Goal: Navigation & Orientation: Find specific page/section

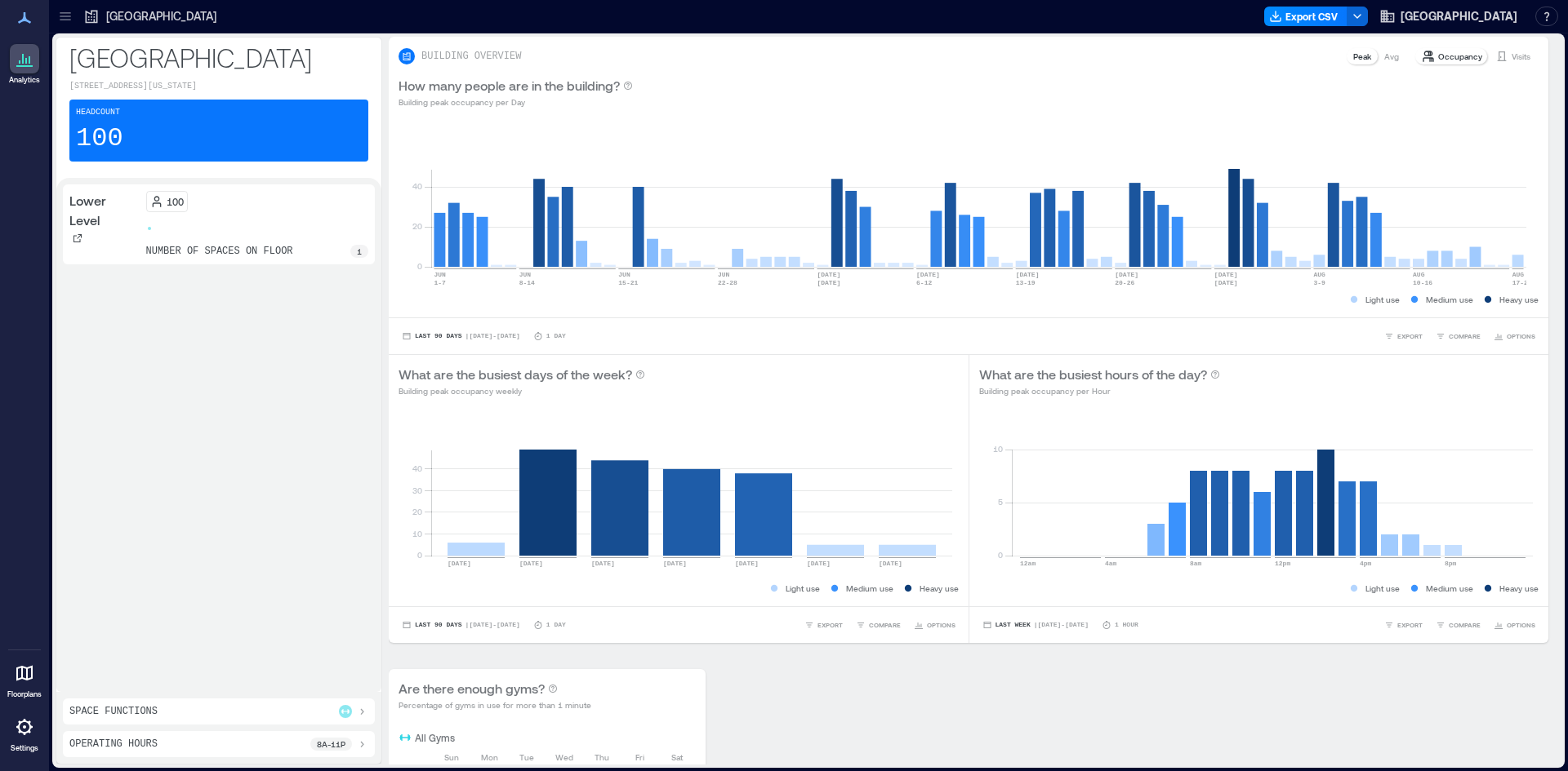
click at [74, 10] on div at bounding box center [65, 16] width 26 height 26
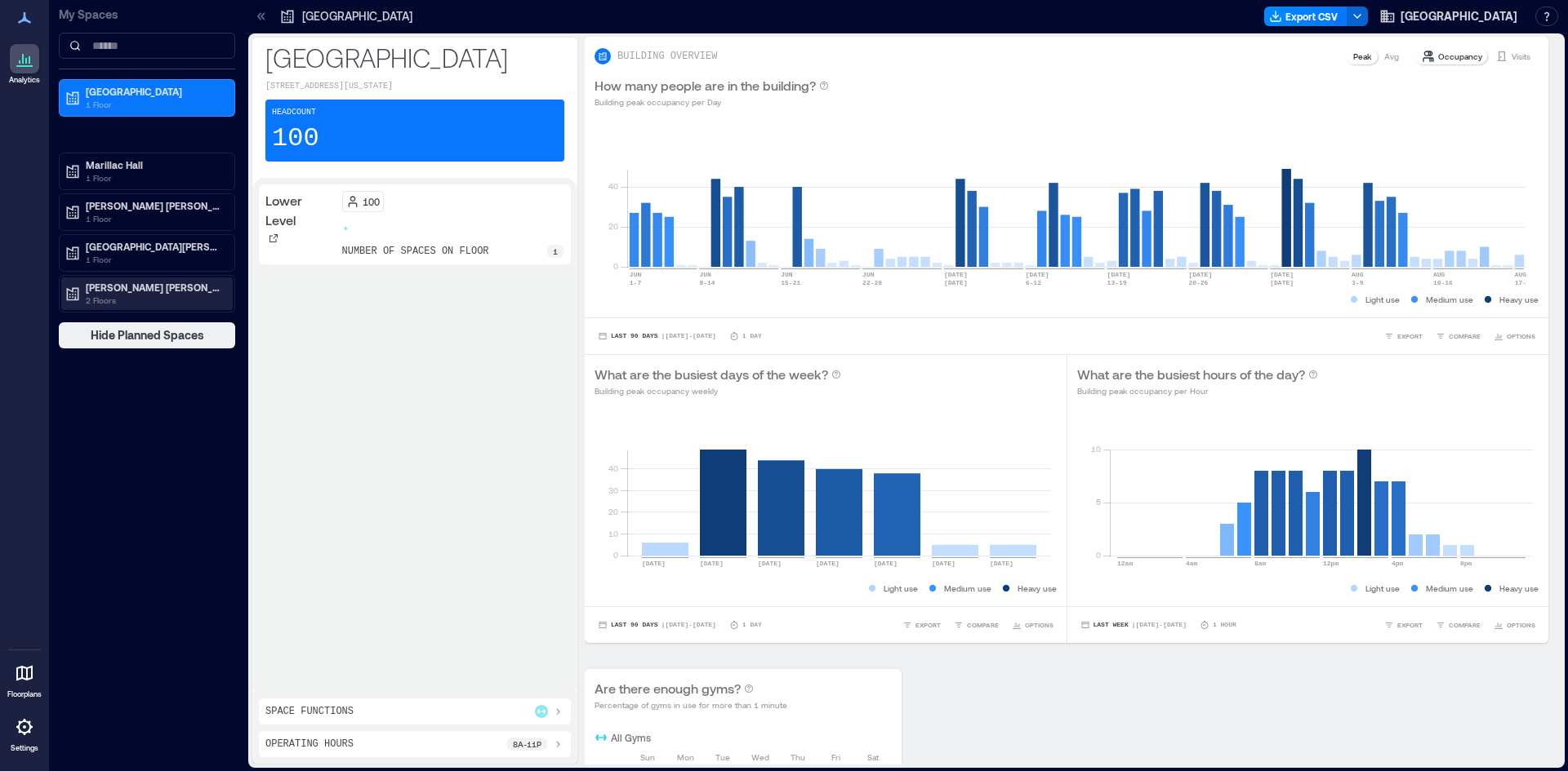
click at [131, 301] on p "2 Floors" at bounding box center [155, 301] width 137 height 13
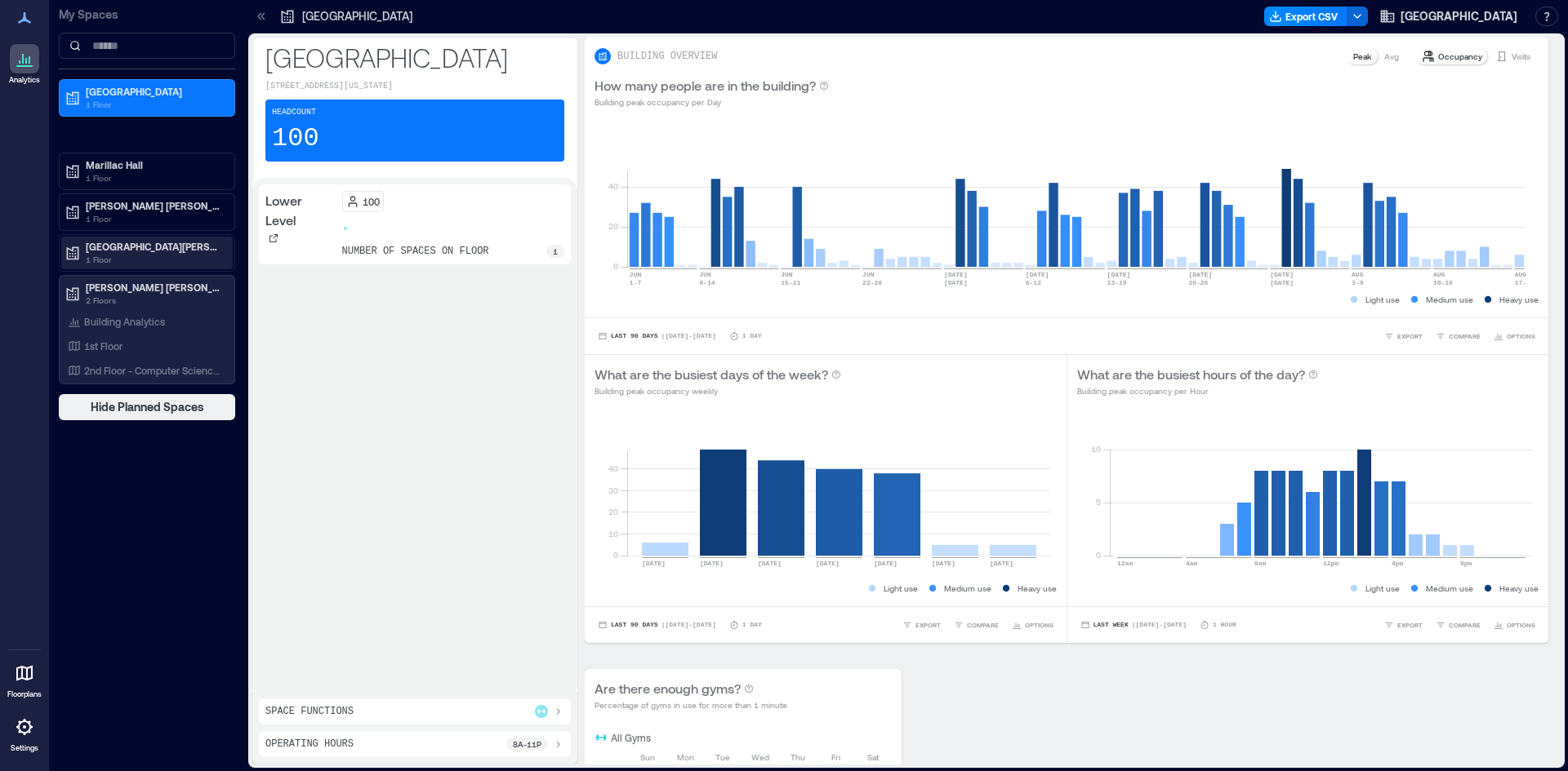
click at [145, 249] on p "[GEOGRAPHIC_DATA][PERSON_NAME]" at bounding box center [155, 246] width 137 height 13
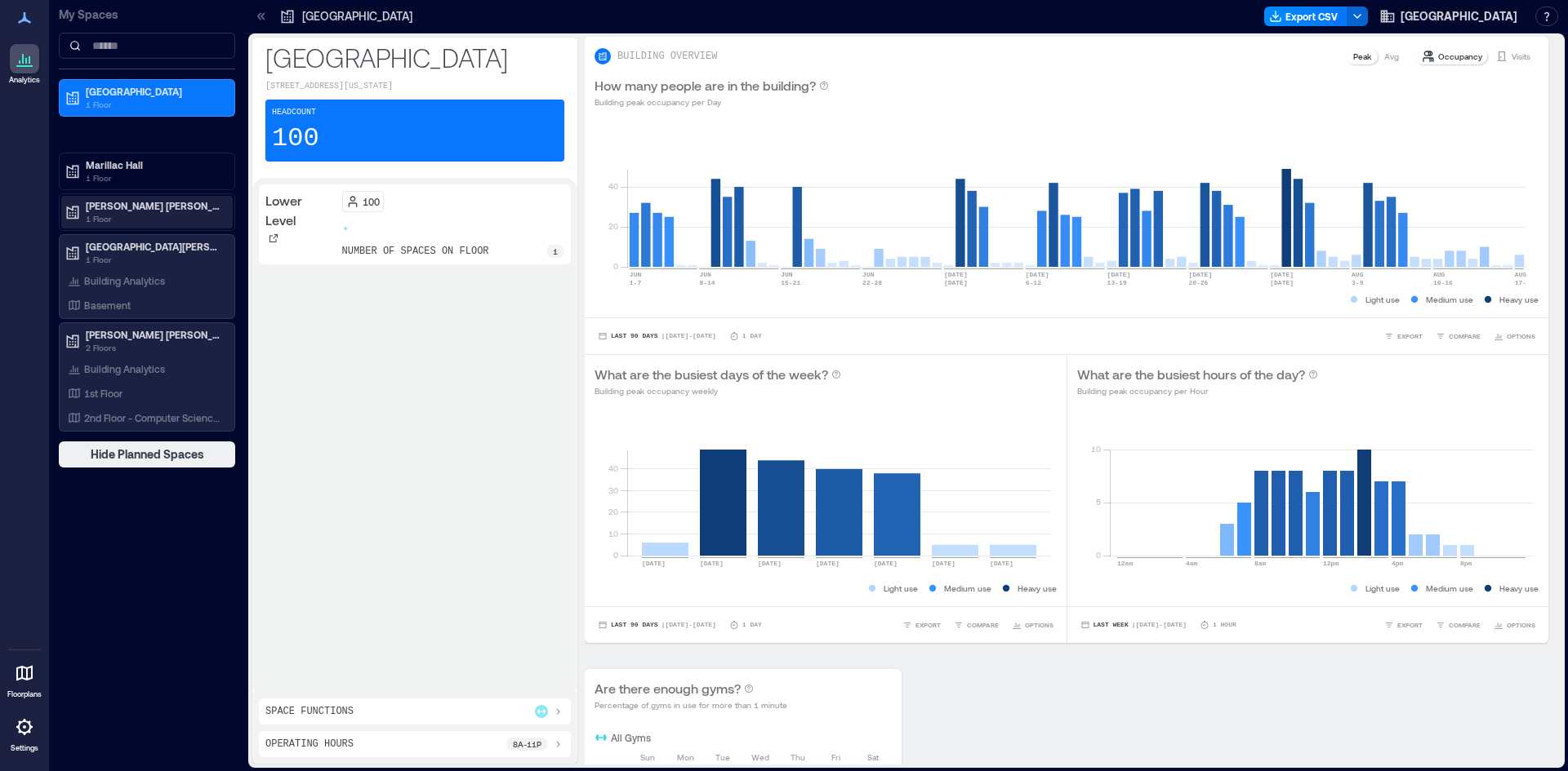
click at [160, 208] on p "[PERSON_NAME] [PERSON_NAME]" at bounding box center [155, 205] width 137 height 13
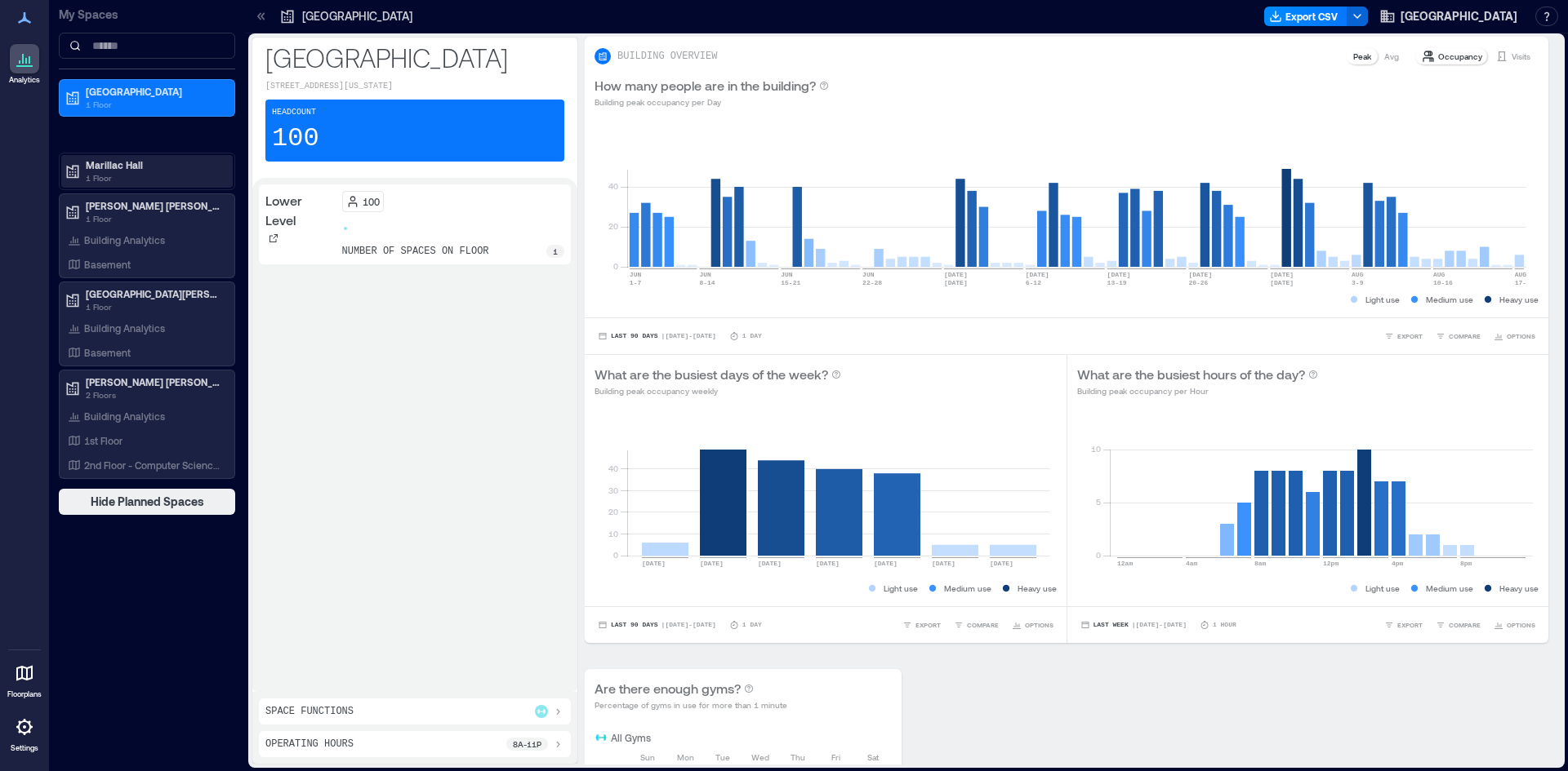
click at [160, 173] on p "1 Floor" at bounding box center [155, 178] width 137 height 13
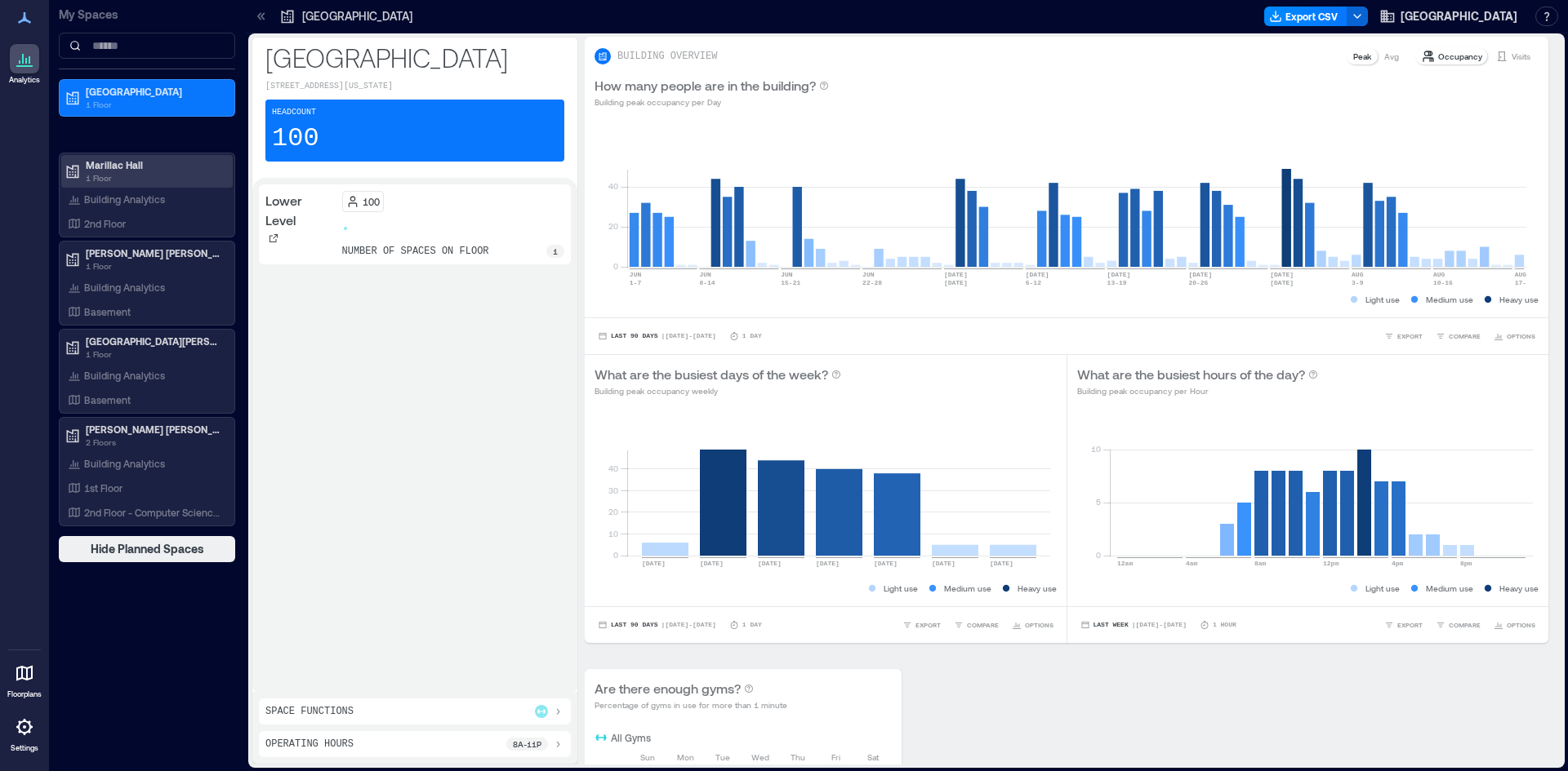
click at [160, 173] on p "1 Floor" at bounding box center [155, 178] width 137 height 13
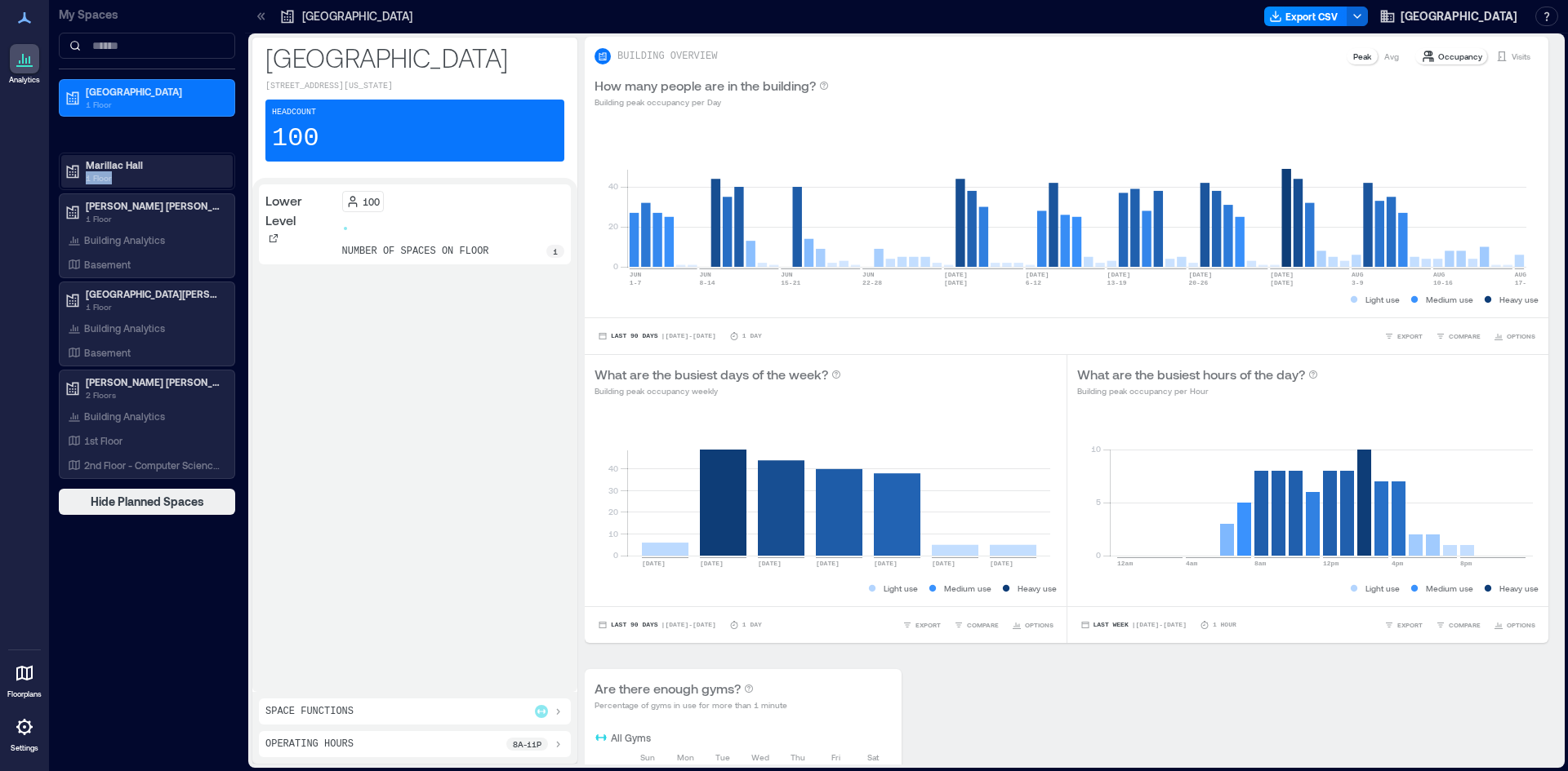
click at [160, 173] on p "1 Floor" at bounding box center [155, 178] width 137 height 13
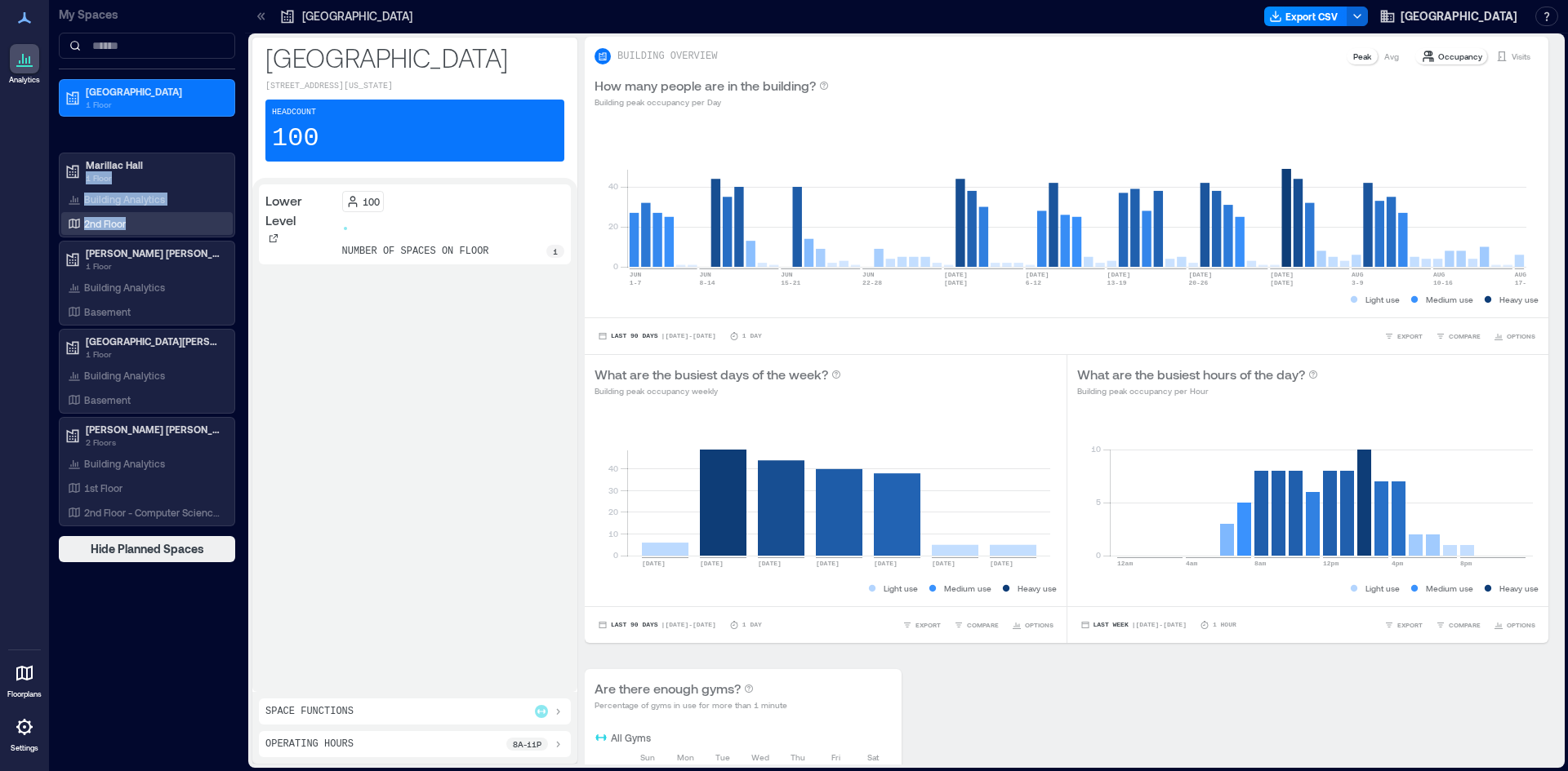
click at [129, 230] on div "2nd Floor" at bounding box center [144, 224] width 159 height 17
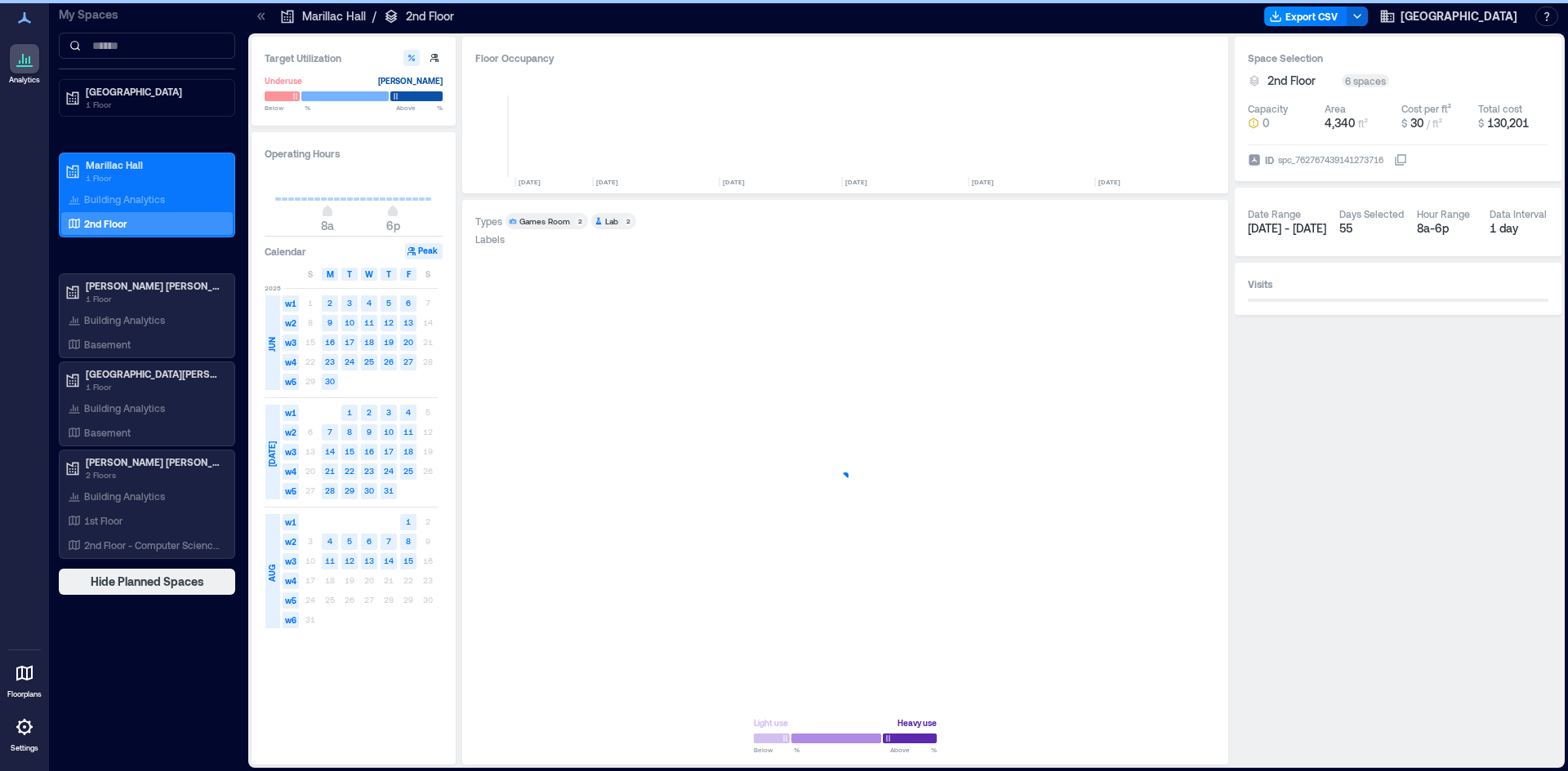
scroll to position [0, 2811]
click at [8, 330] on div "Analytics Floorplans Settings" at bounding box center [24, 385] width 49 height 771
click at [119, 104] on p "1 Floor" at bounding box center [155, 104] width 137 height 13
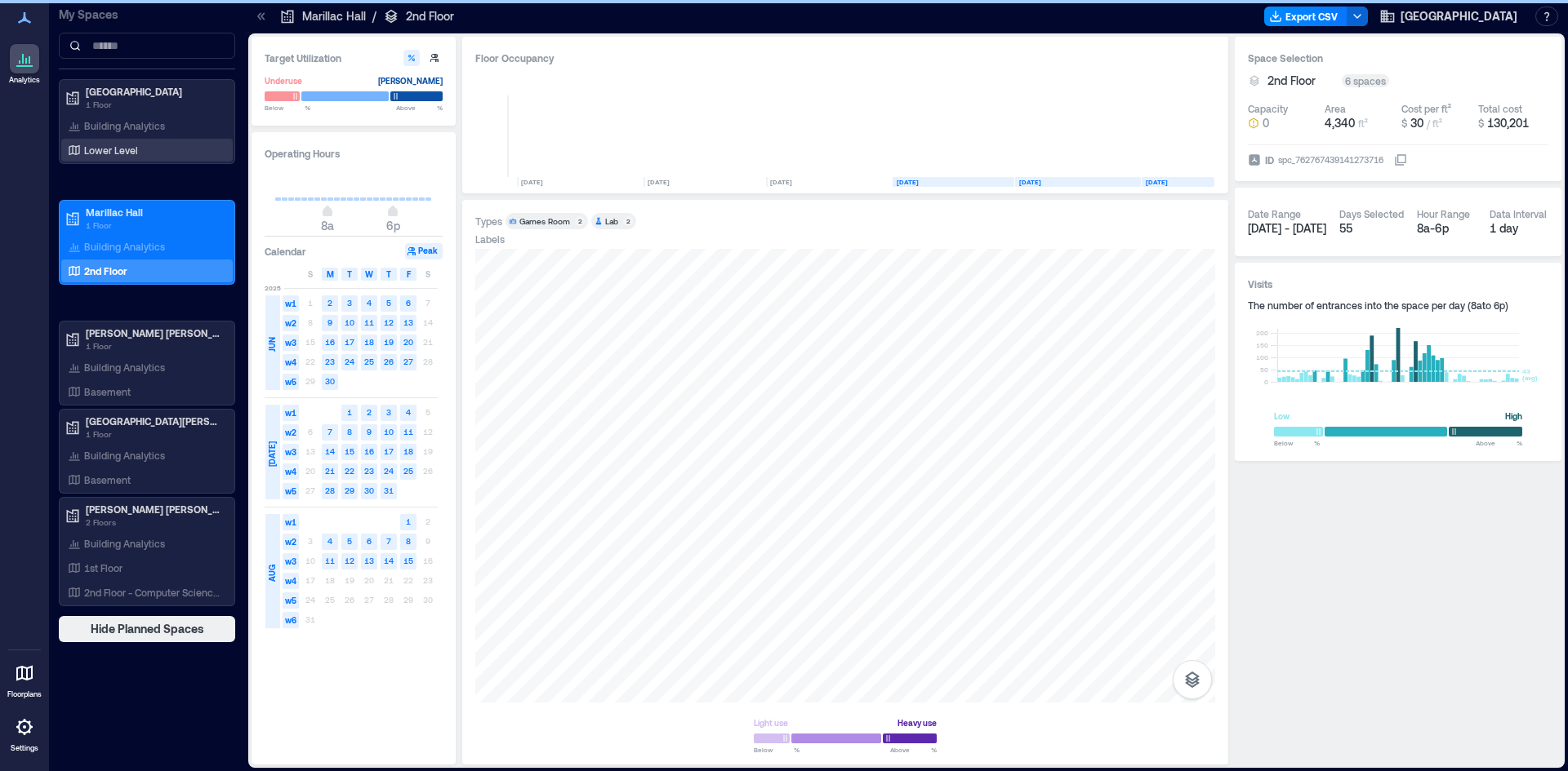
click at [137, 150] on div "Lower Level" at bounding box center [144, 150] width 159 height 17
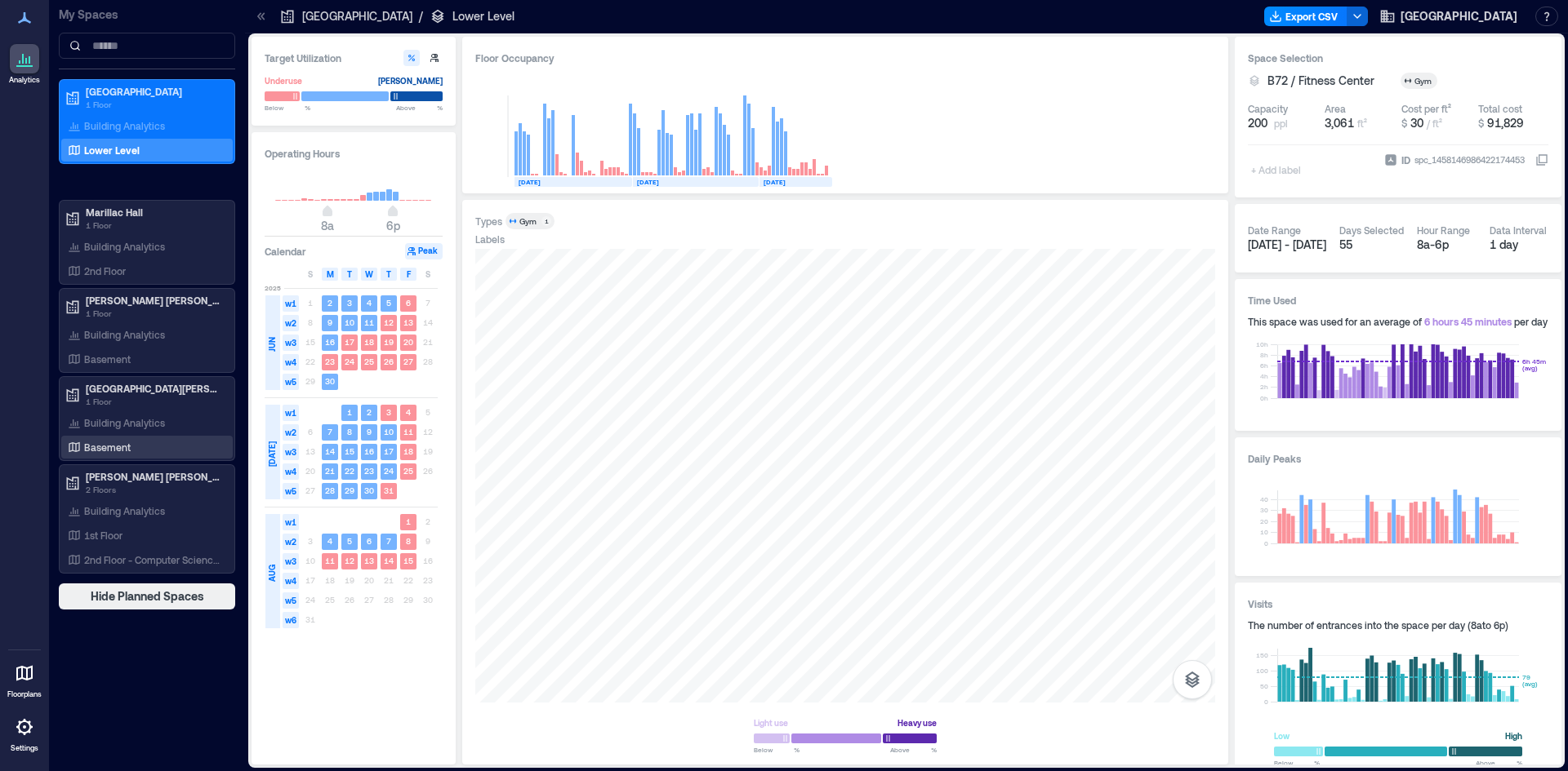
click at [160, 452] on div "Basement" at bounding box center [144, 448] width 159 height 17
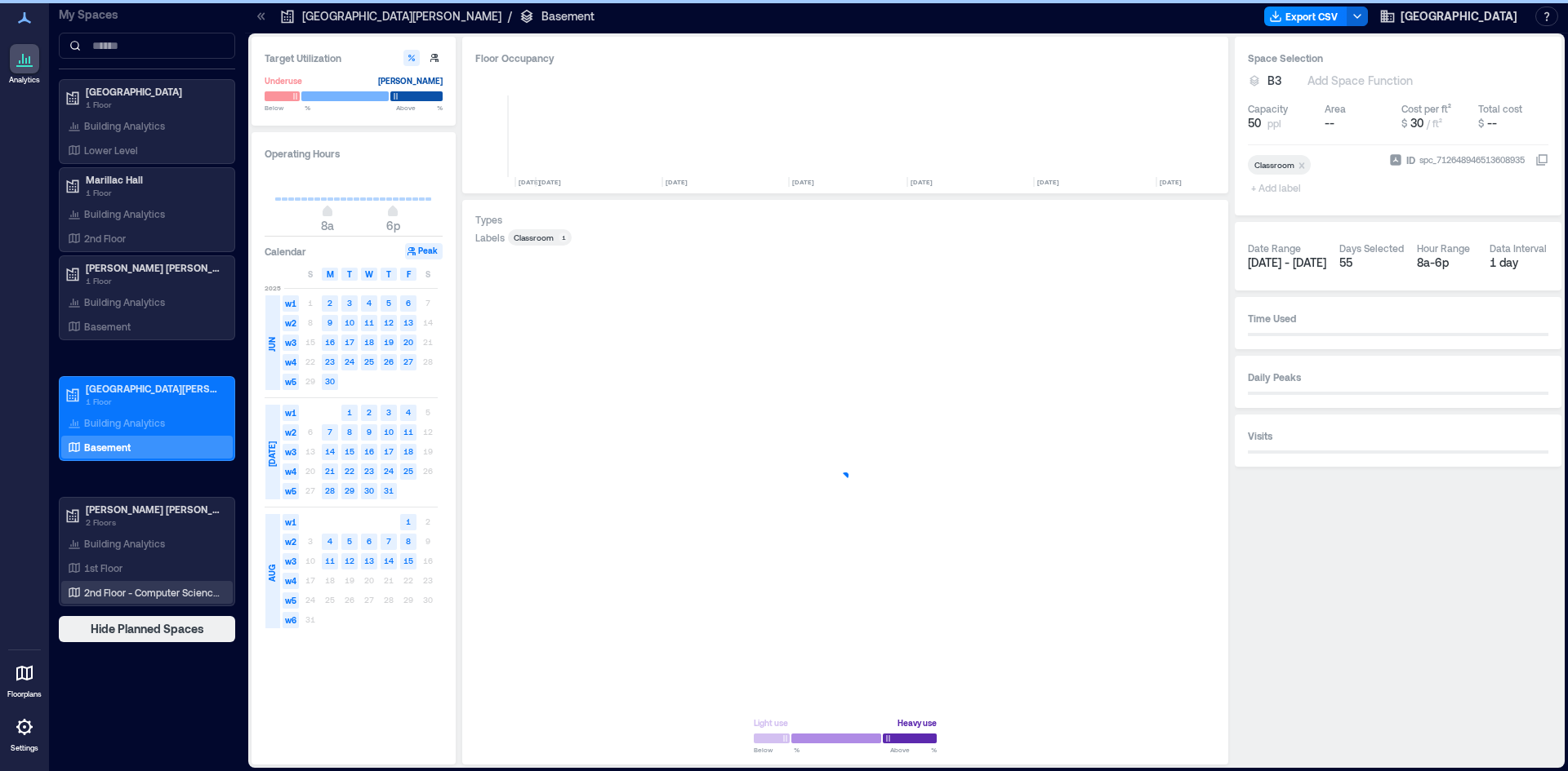
scroll to position [0, 7846]
click at [160, 591] on p "2nd Floor - Computer Science Labs" at bounding box center [152, 593] width 135 height 13
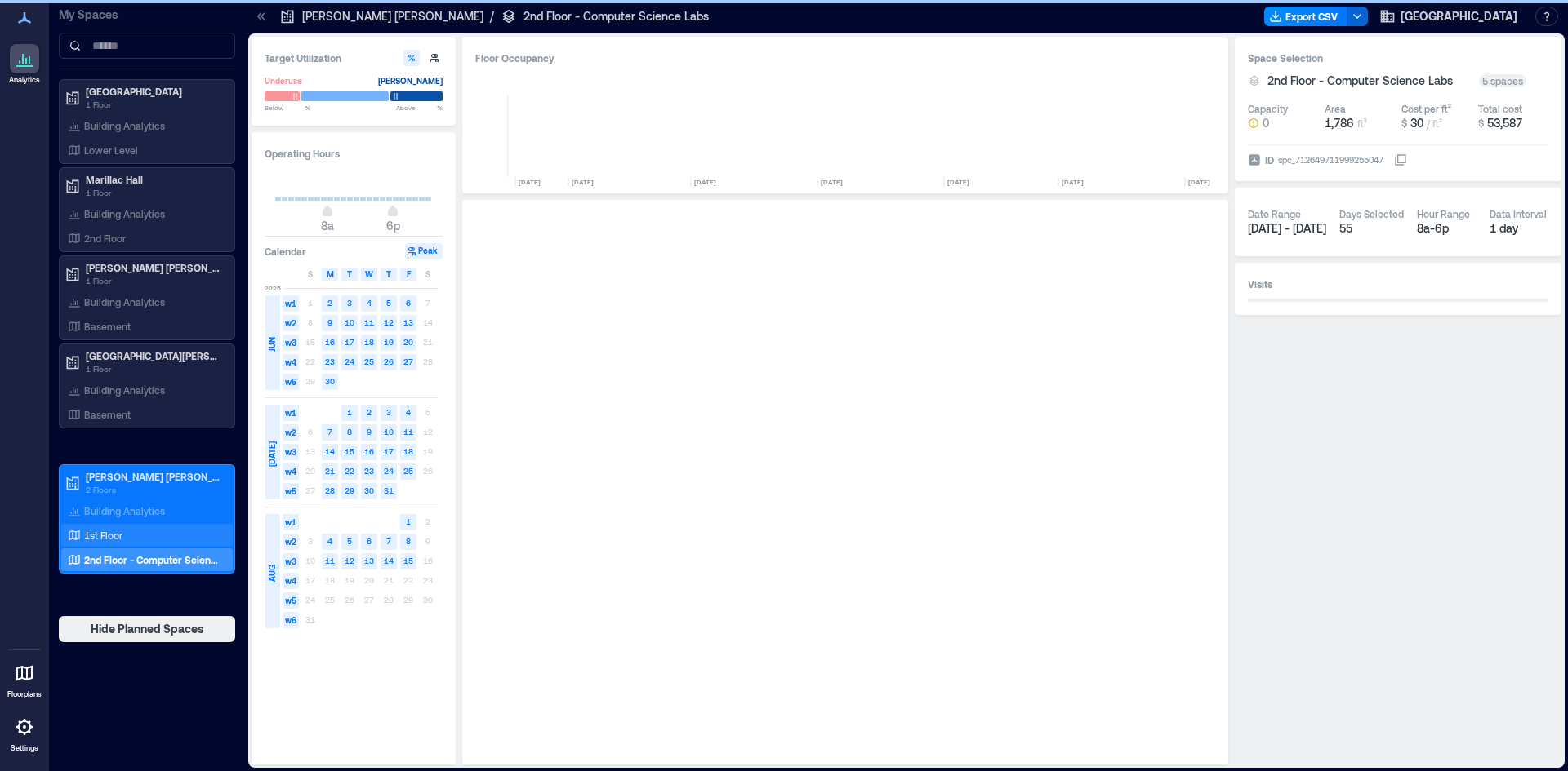
scroll to position [0, 5016]
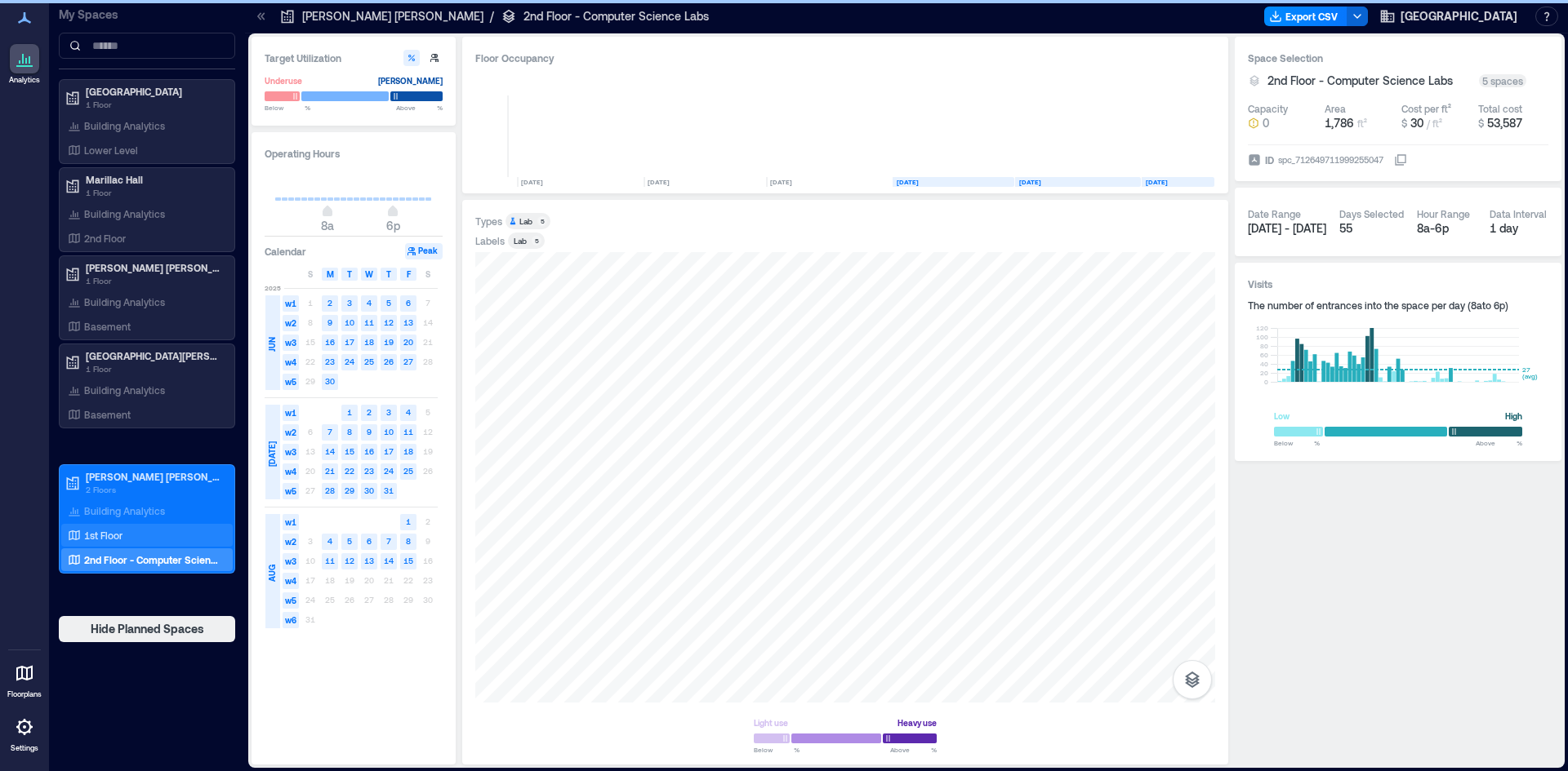
click at [170, 537] on div "1st Floor" at bounding box center [144, 535] width 159 height 17
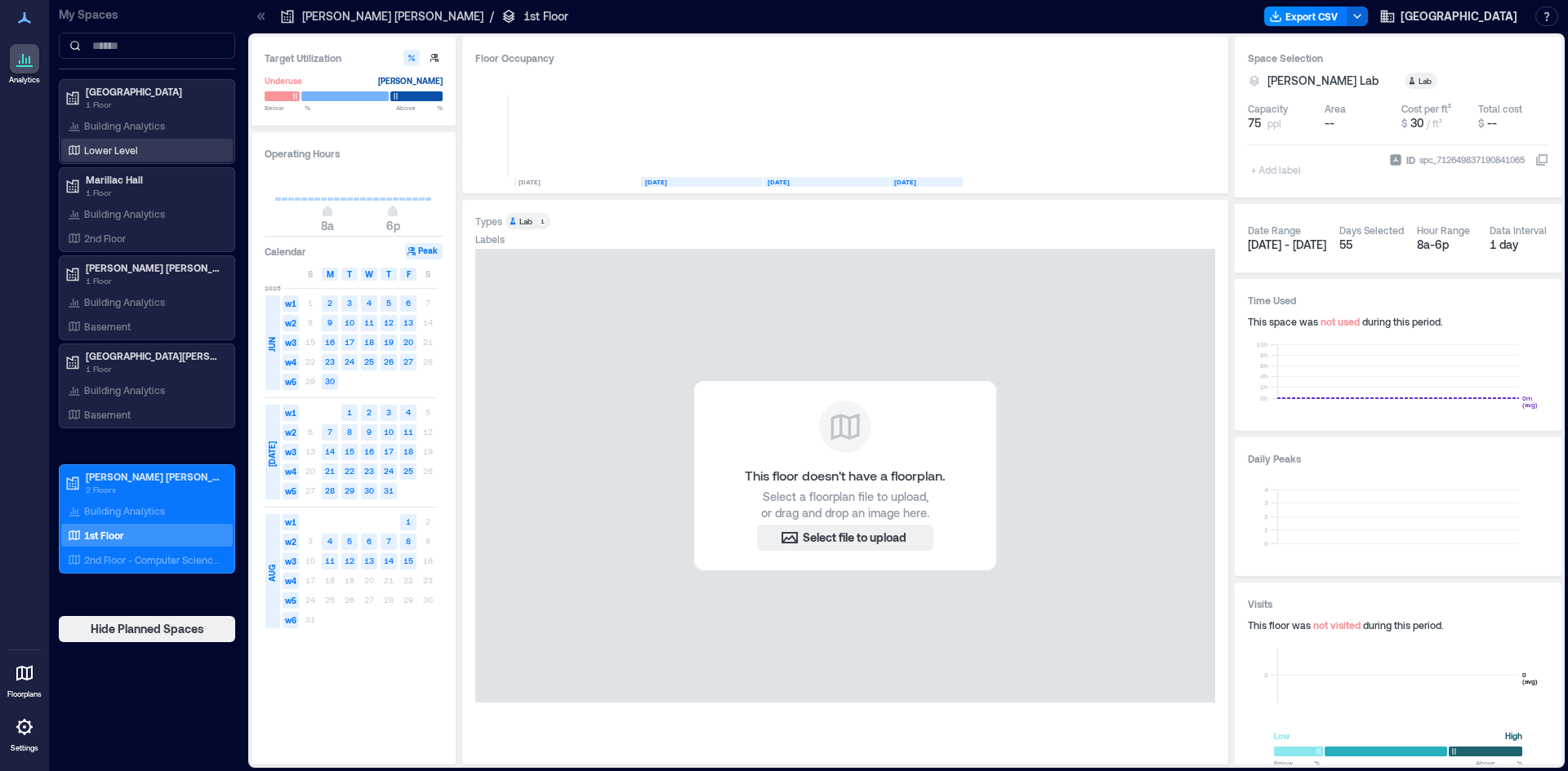
click at [126, 144] on p "Lower Level" at bounding box center [111, 150] width 53 height 13
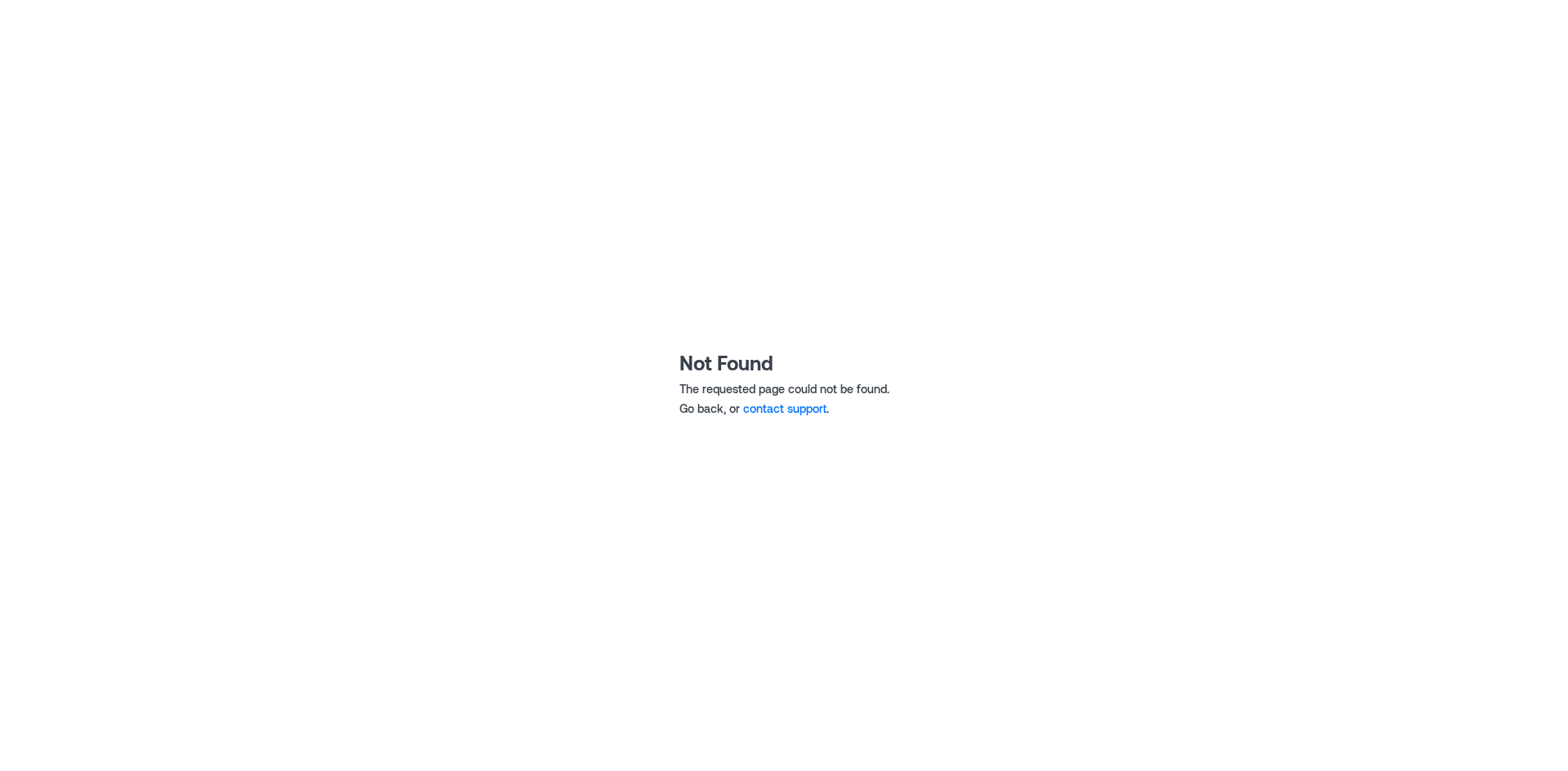
drag, startPoint x: 650, startPoint y: 43, endPoint x: 622, endPoint y: 48, distance: 28.4
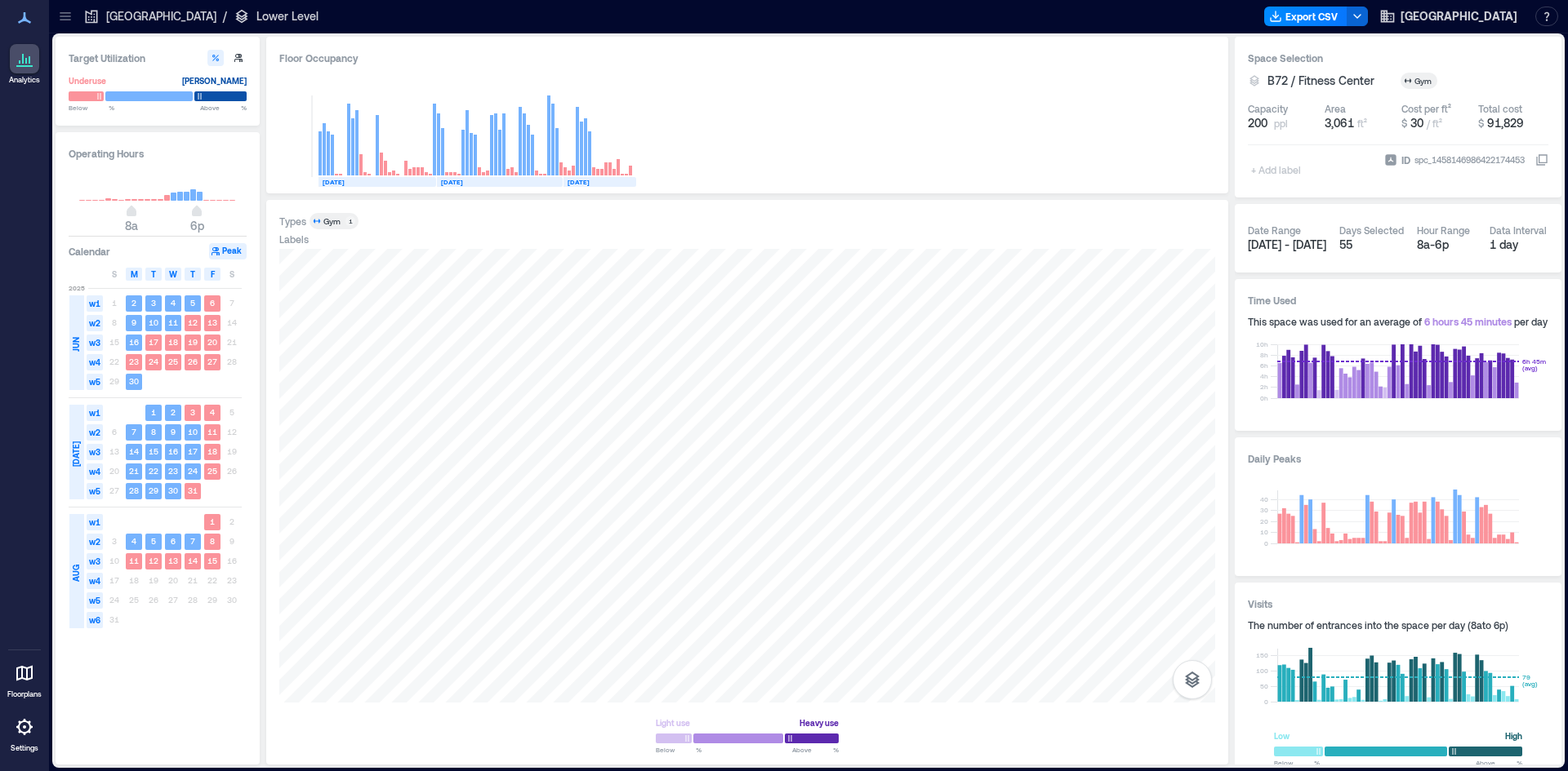
click at [69, 17] on icon at bounding box center [65, 17] width 17 height 17
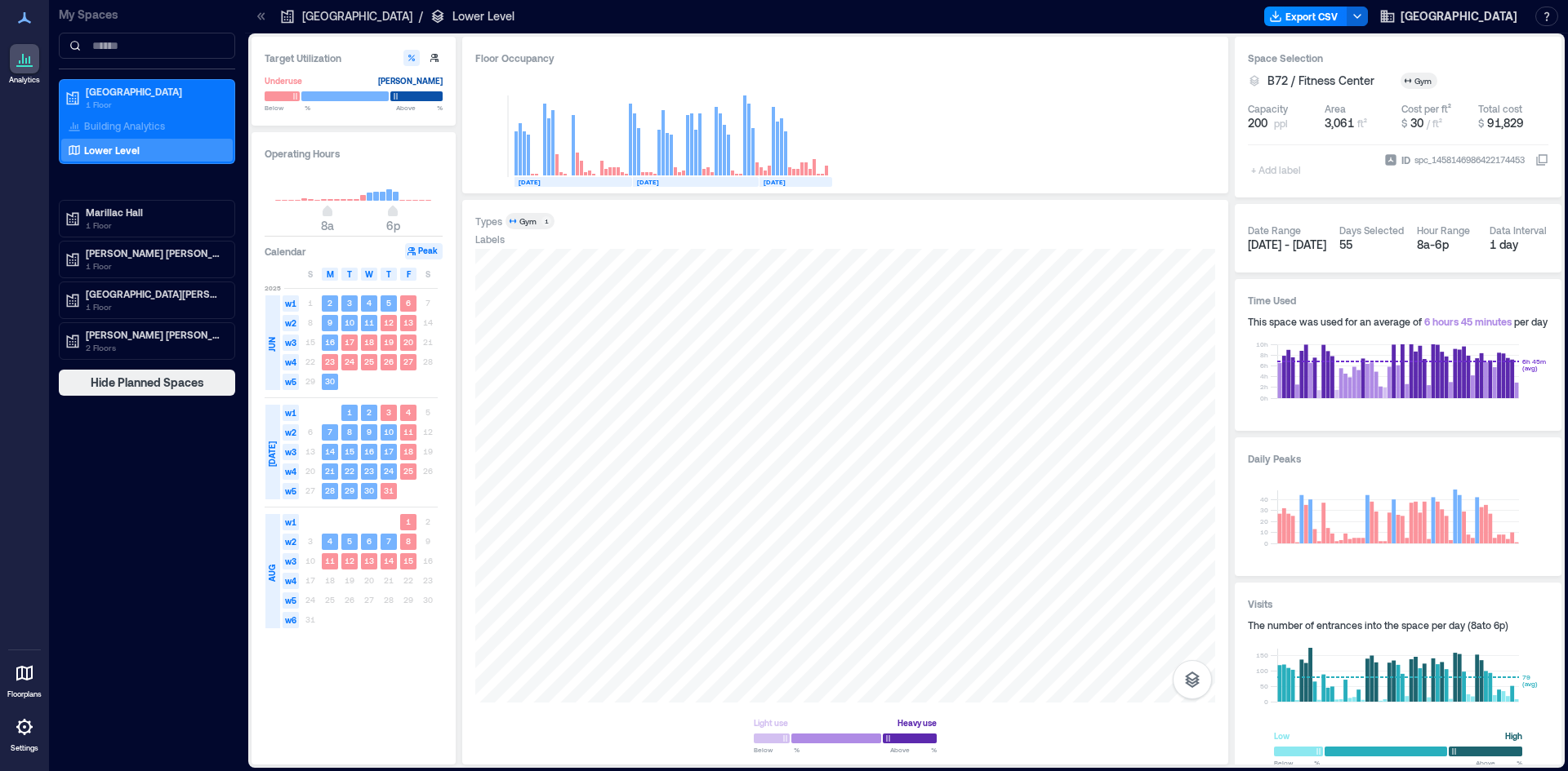
click at [132, 150] on p "Lower Level" at bounding box center [112, 150] width 55 height 13
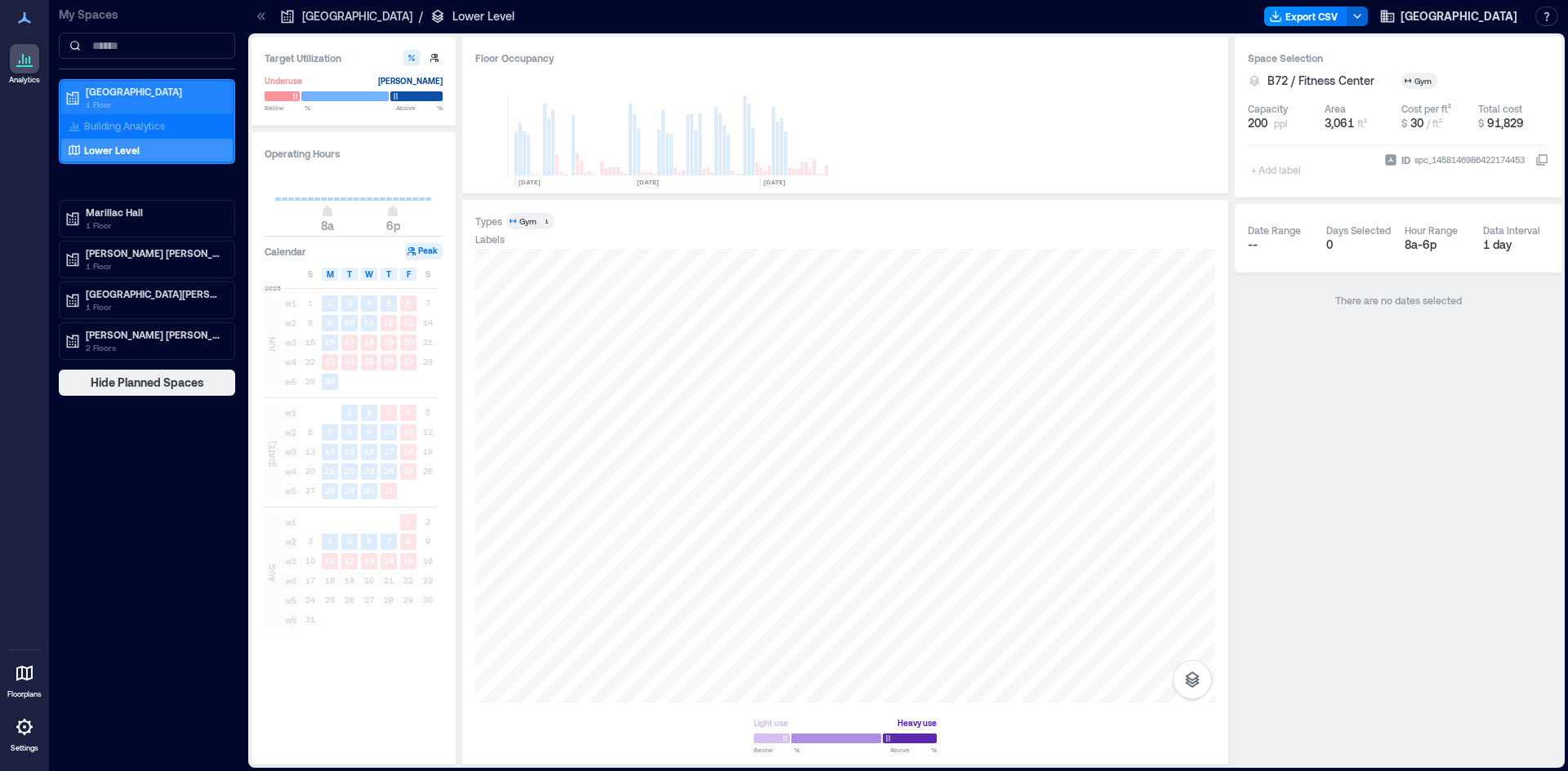
click at [124, 93] on p "[GEOGRAPHIC_DATA]" at bounding box center [155, 92] width 137 height 13
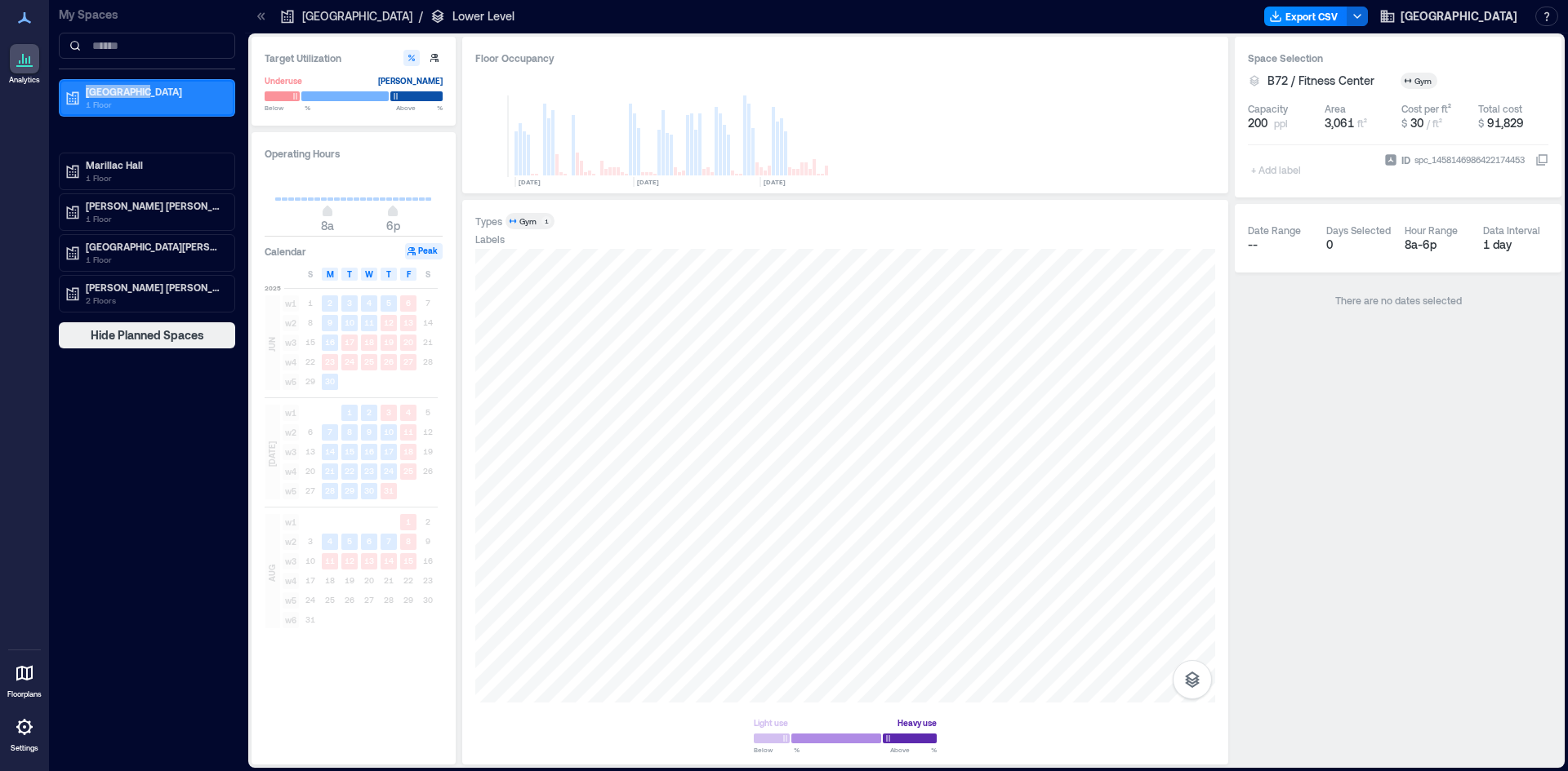
click at [124, 93] on p "[GEOGRAPHIC_DATA]" at bounding box center [155, 92] width 137 height 13
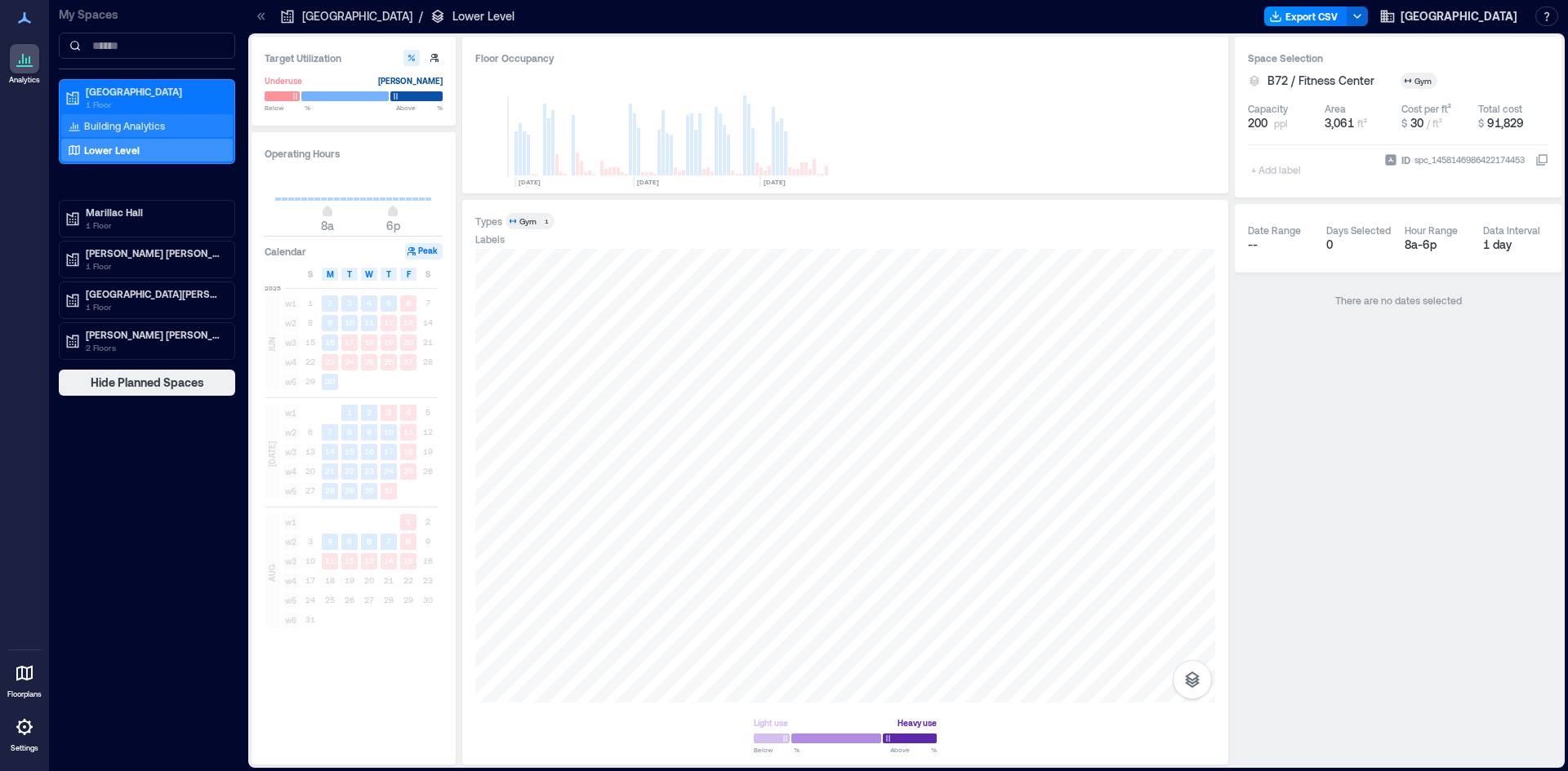
click at [141, 124] on p "Building Analytics" at bounding box center [125, 126] width 81 height 13
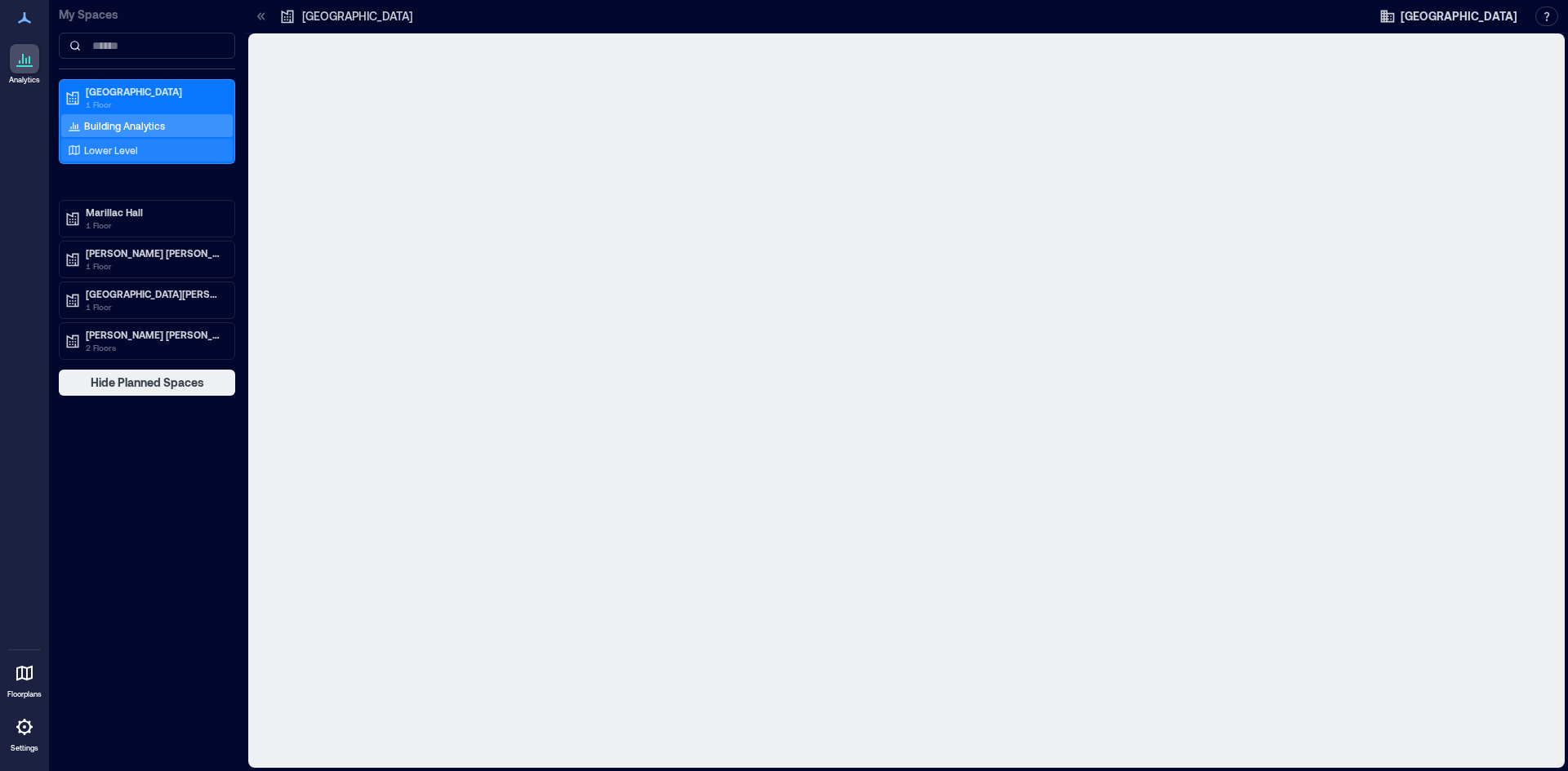
click at [146, 150] on div "Lower Level" at bounding box center [144, 150] width 159 height 17
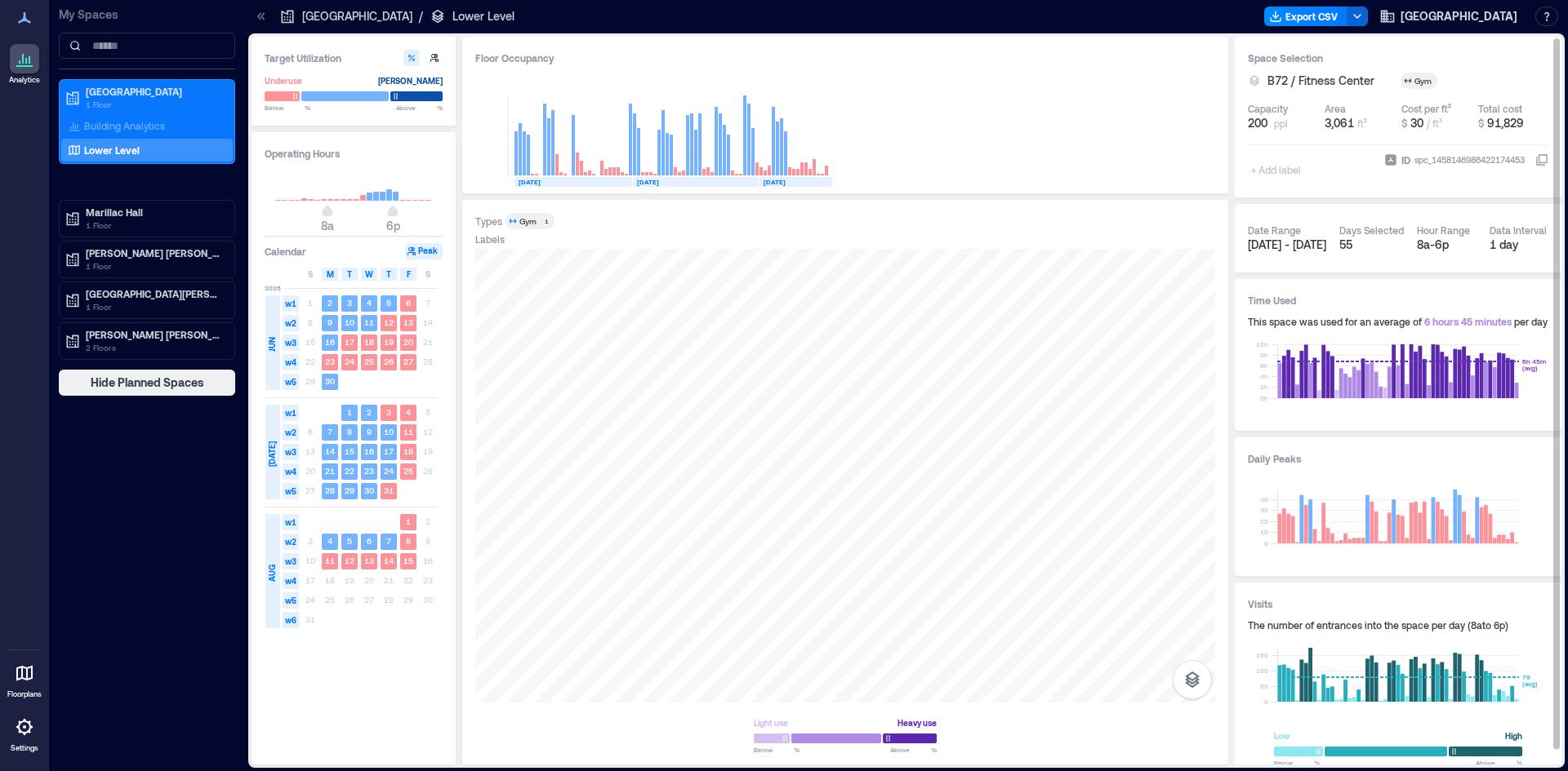
click at [1542, 162] on icon at bounding box center [1543, 159] width 9 height 9
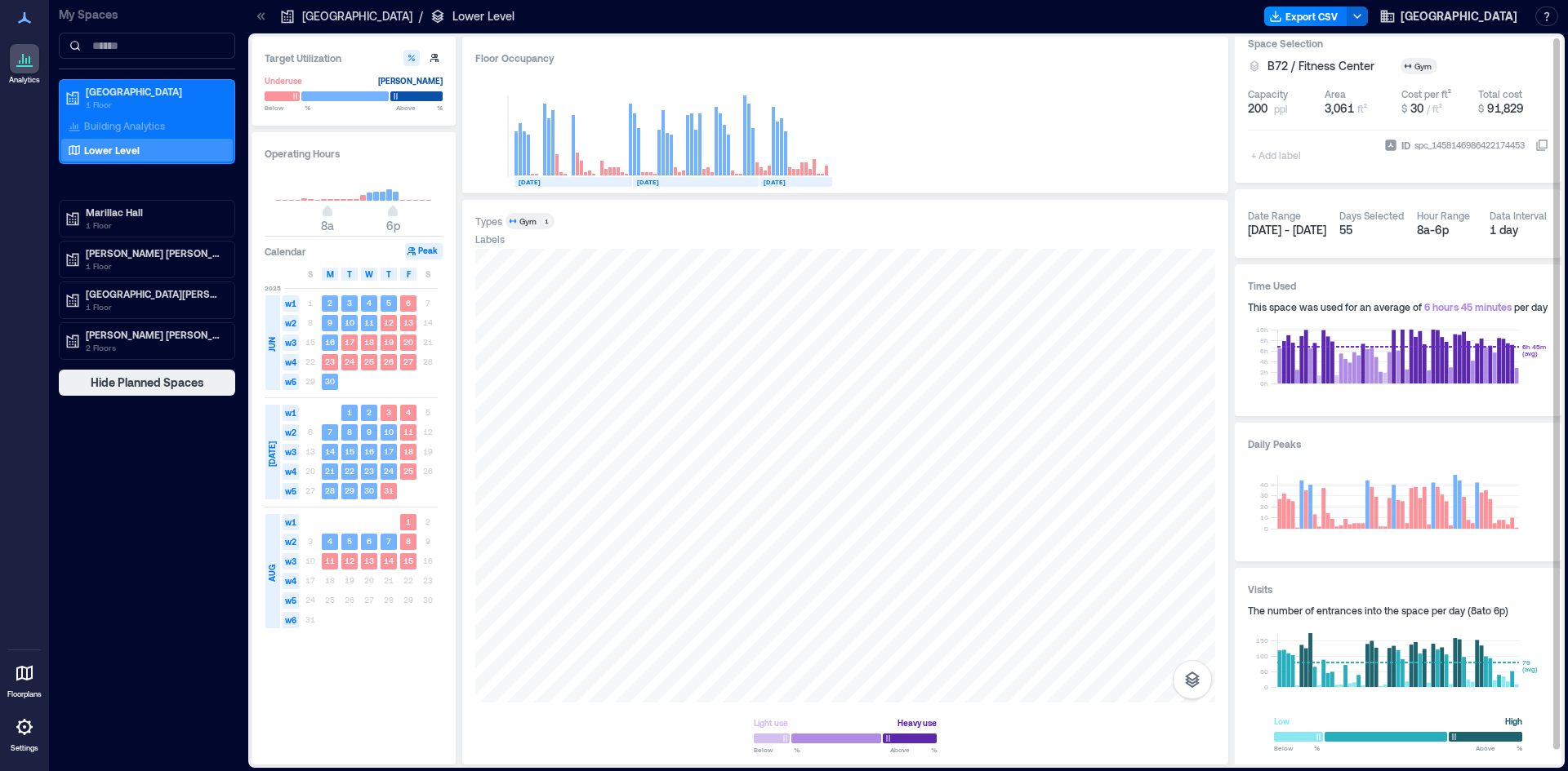
scroll to position [18, 0]
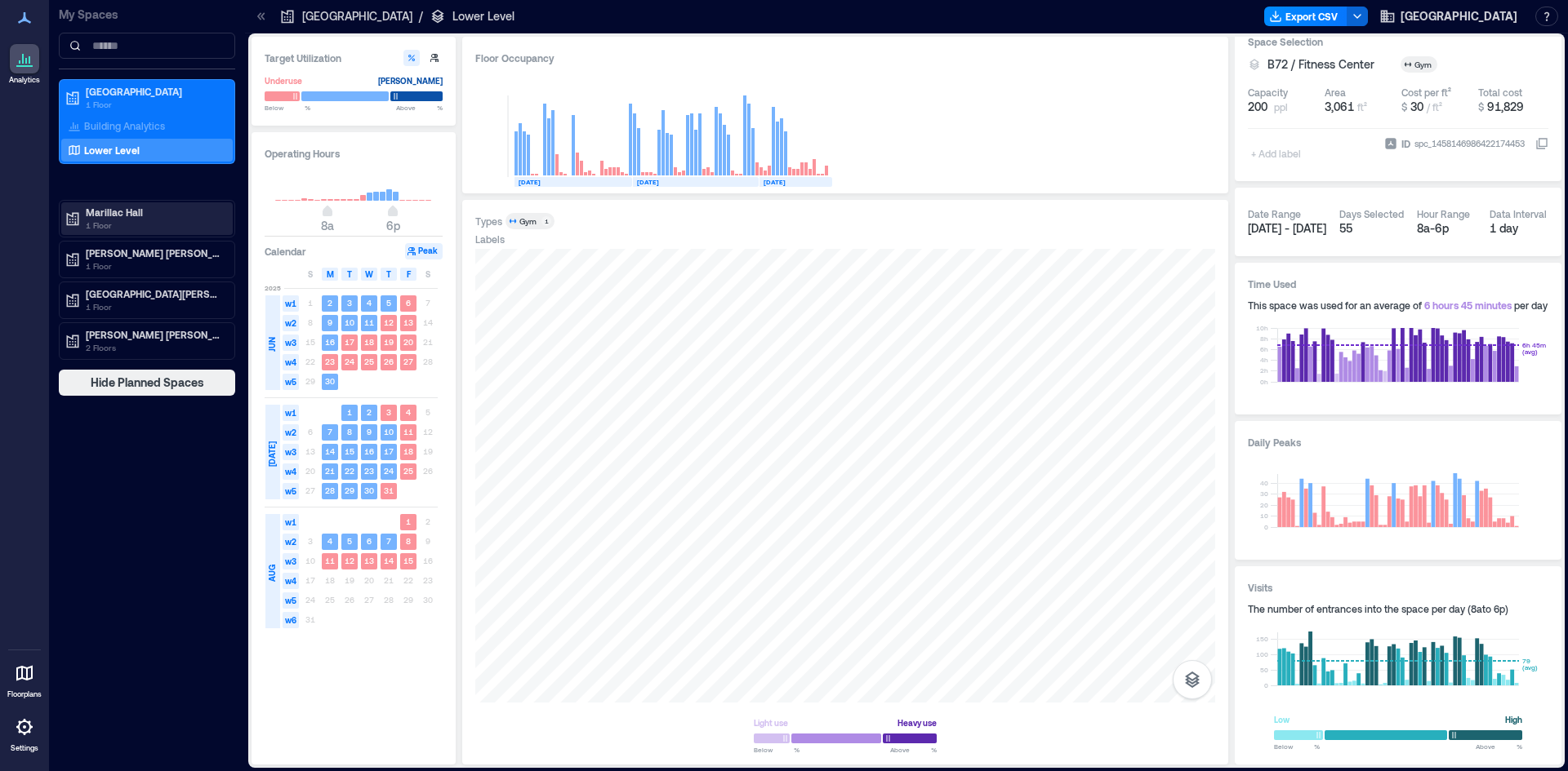
click at [143, 208] on p "Marillac Hall" at bounding box center [155, 212] width 137 height 13
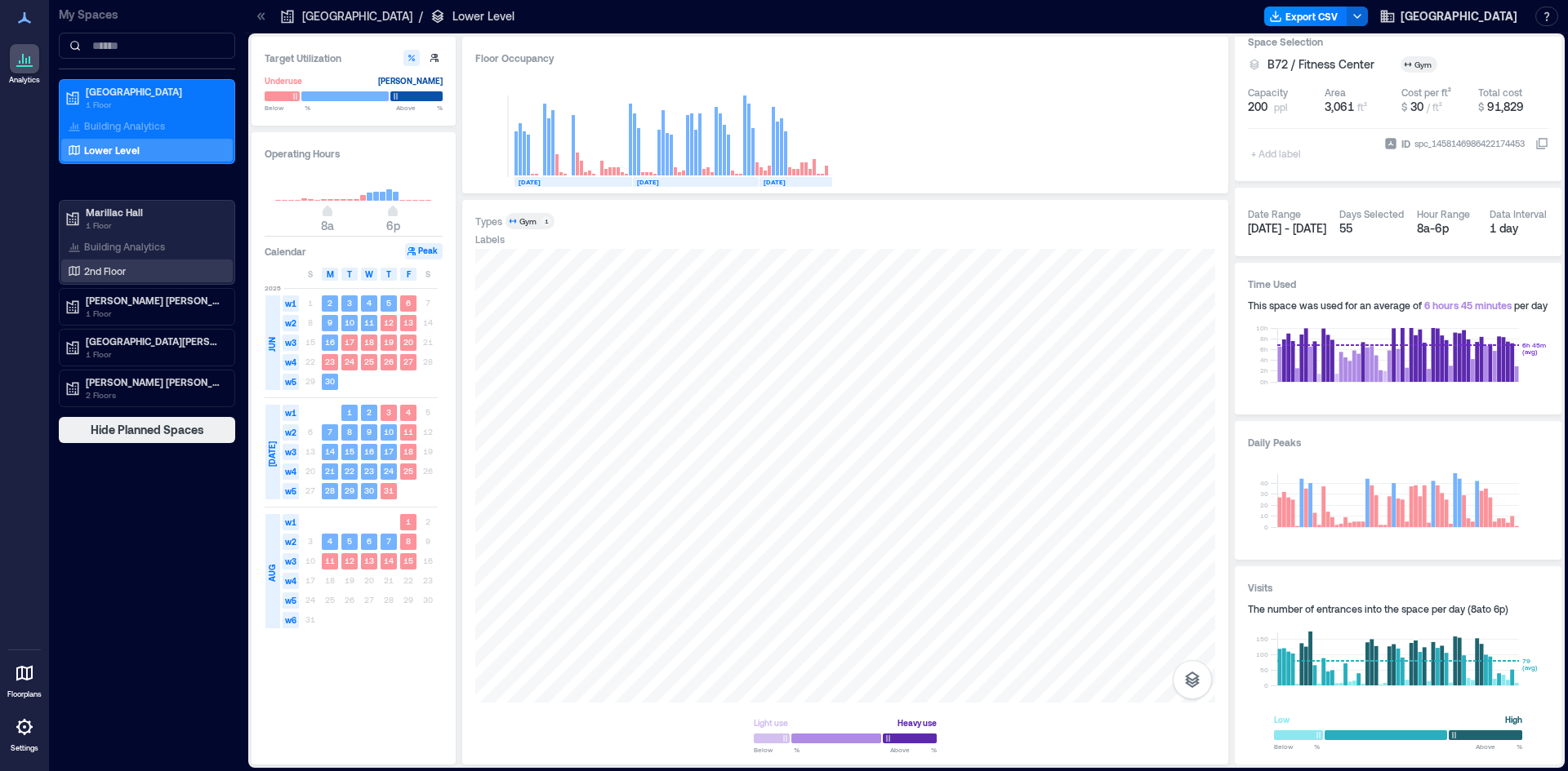
click at [136, 267] on div "2nd Floor" at bounding box center [144, 271] width 159 height 17
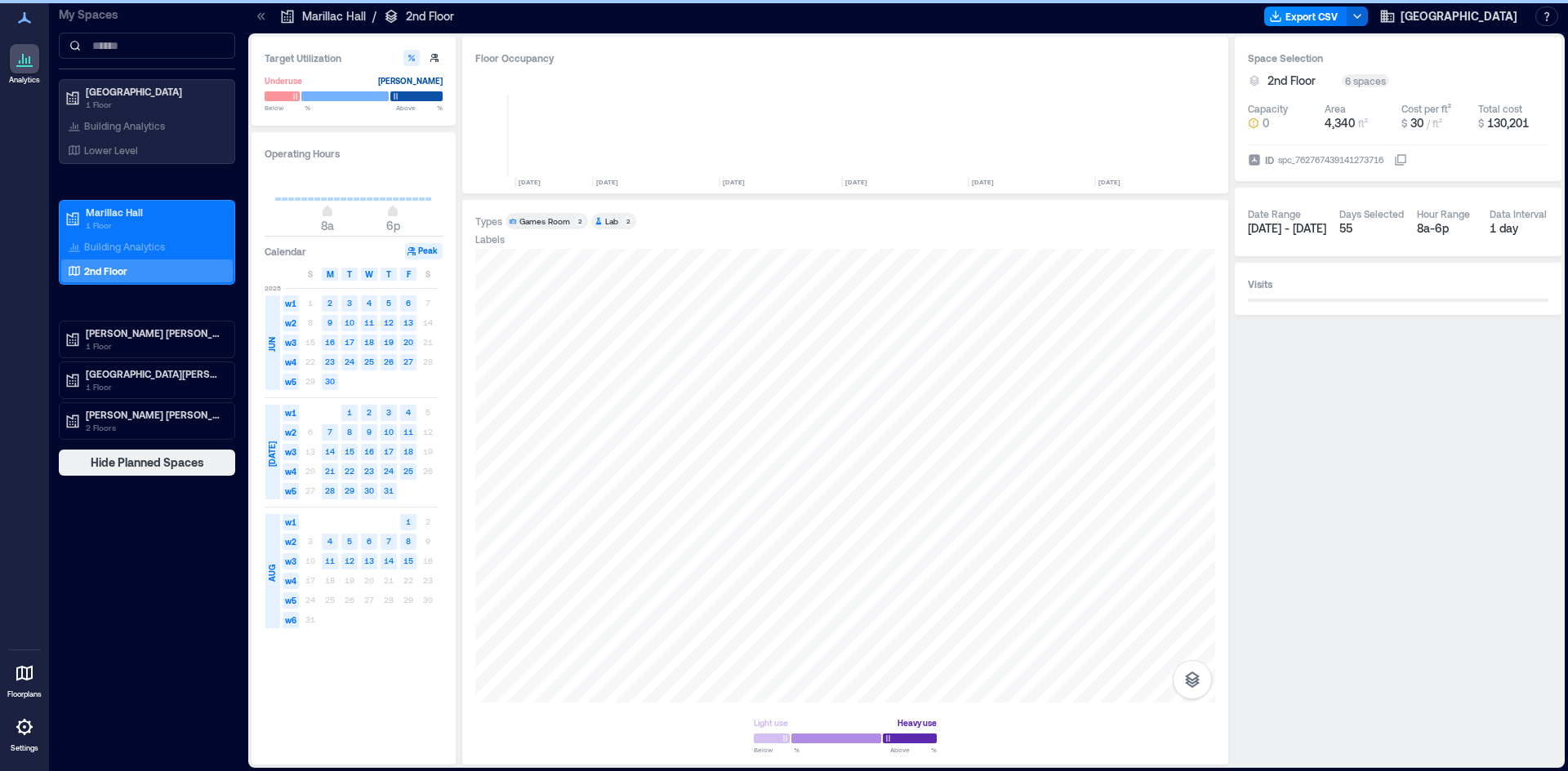
scroll to position [0, 2811]
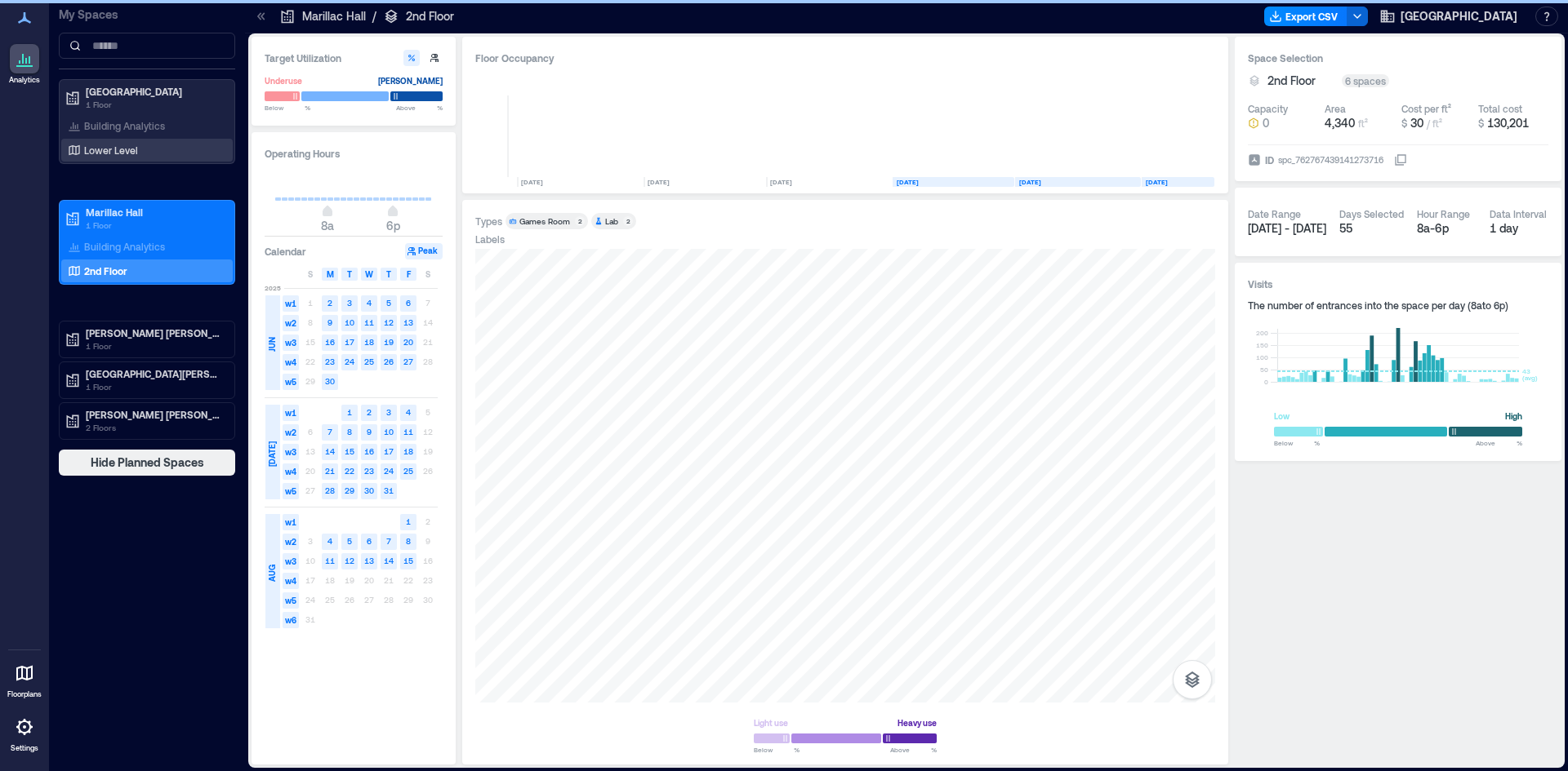
click at [134, 141] on div "Lower Level" at bounding box center [146, 150] width 171 height 23
